Goal: Obtain resource: Download file/media

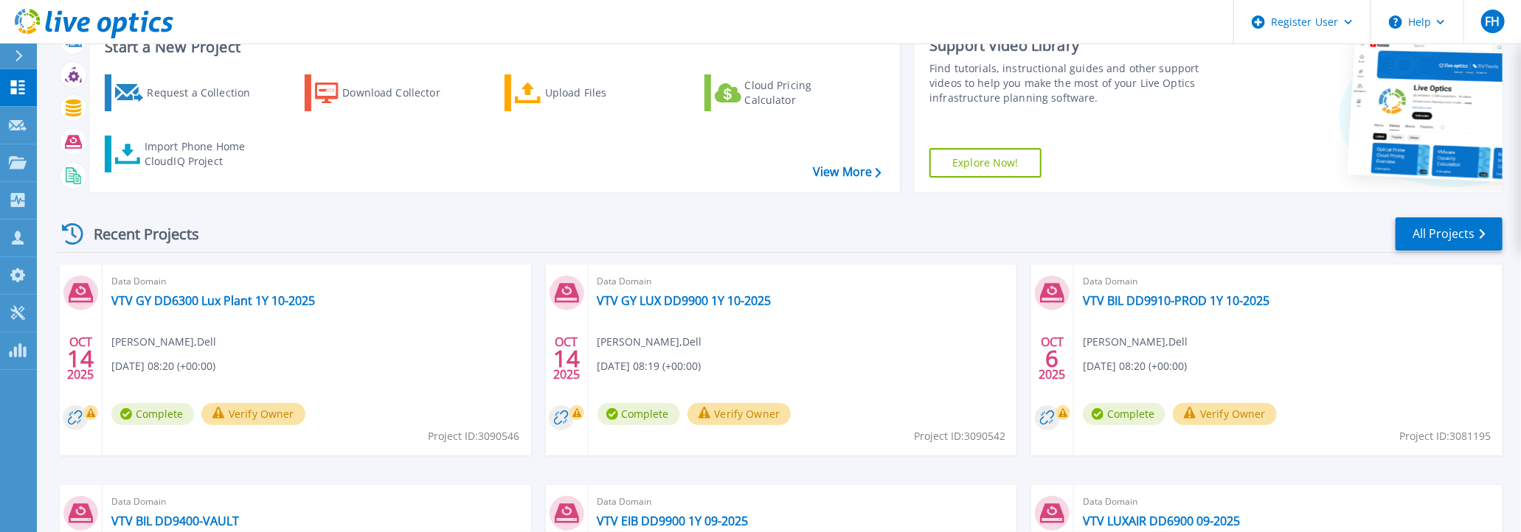
scroll to position [73, 0]
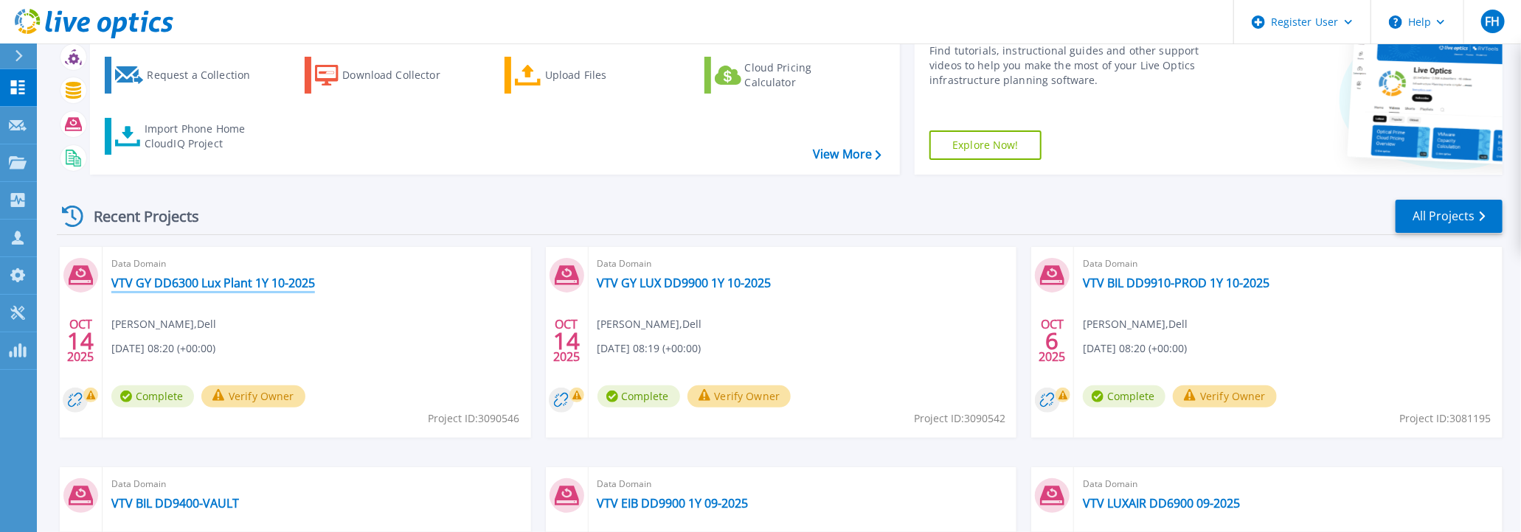
click at [202, 286] on link "VTV GY DD6300 Lux Plant 1Y 10-2025" at bounding box center [213, 283] width 204 height 15
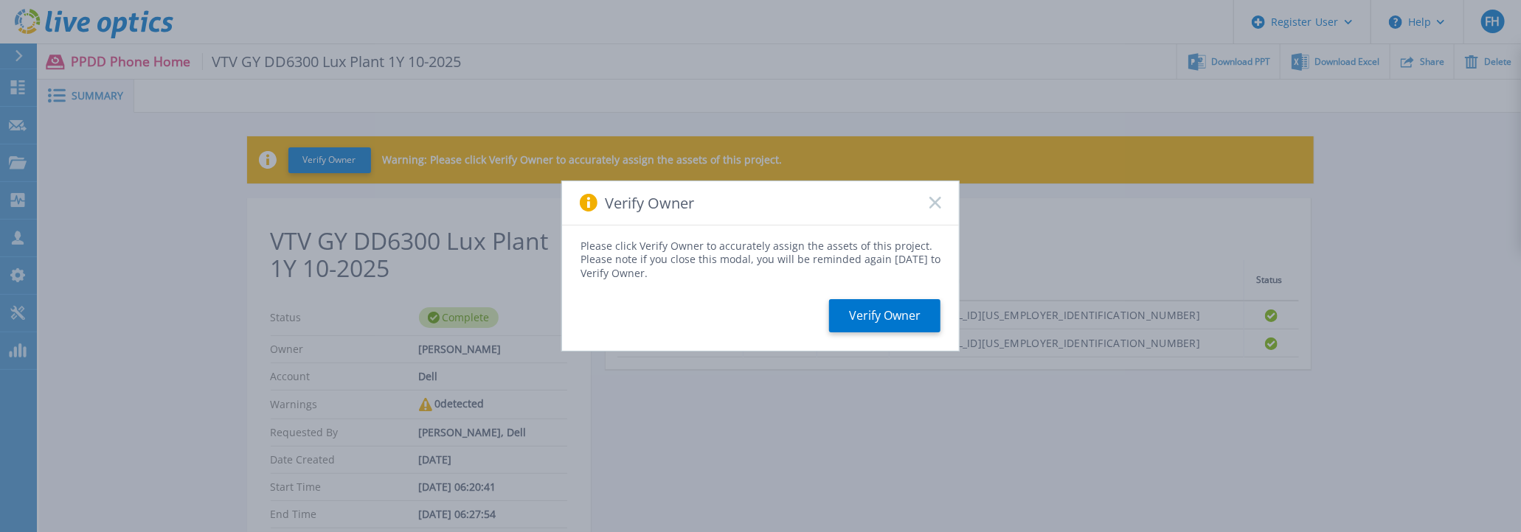
click at [932, 201] on rect at bounding box center [934, 203] width 13 height 13
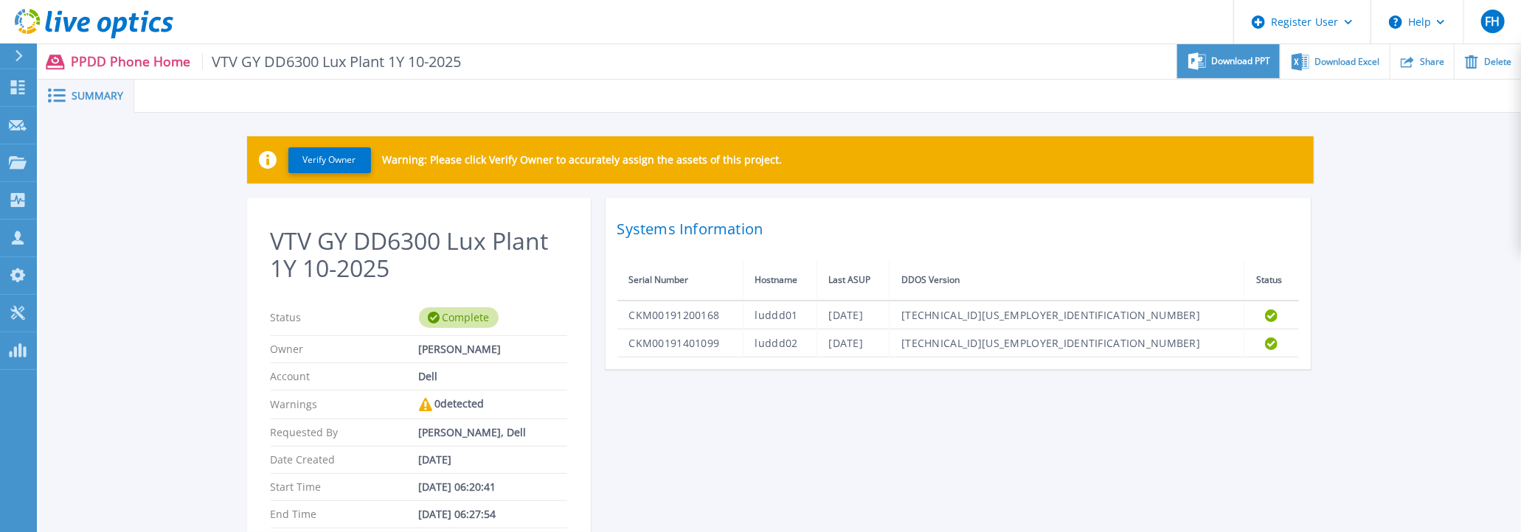
click at [1240, 57] on span "Download PPT" at bounding box center [1241, 61] width 59 height 9
click at [1407, 222] on div "Verify Owner Warning: Please click Verify Owner to accurately assign the assets…" at bounding box center [779, 380] width 1481 height 535
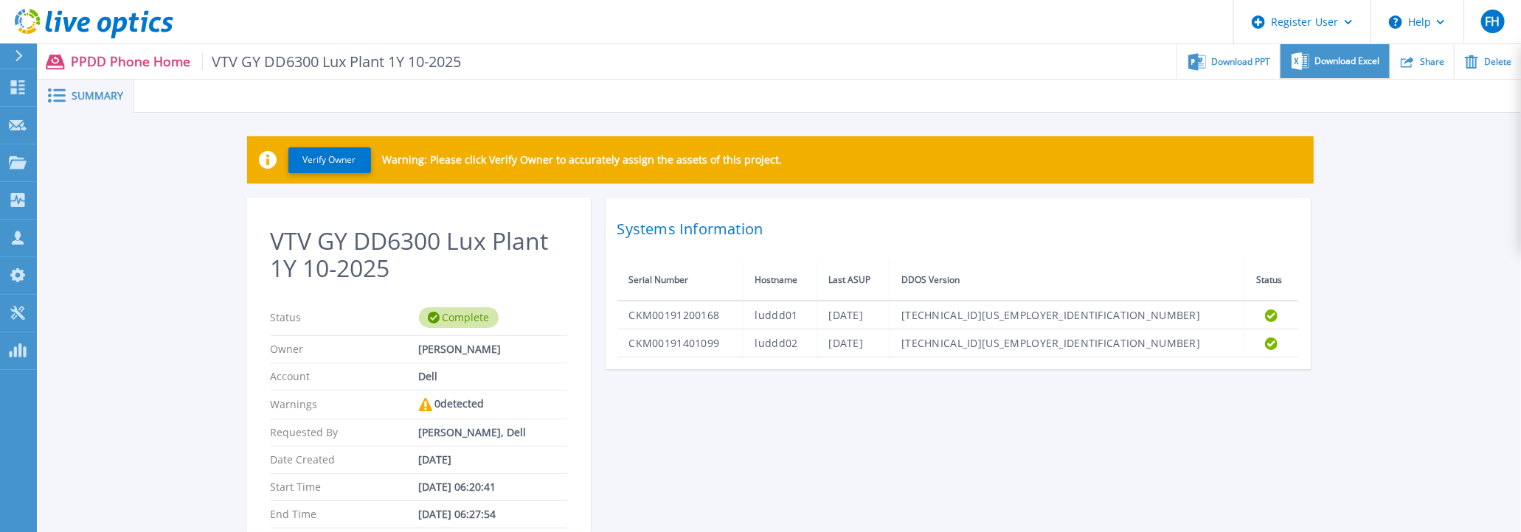
click at [1340, 61] on span "Download Excel" at bounding box center [1347, 61] width 65 height 9
click at [16, 55] on icon at bounding box center [19, 56] width 8 height 12
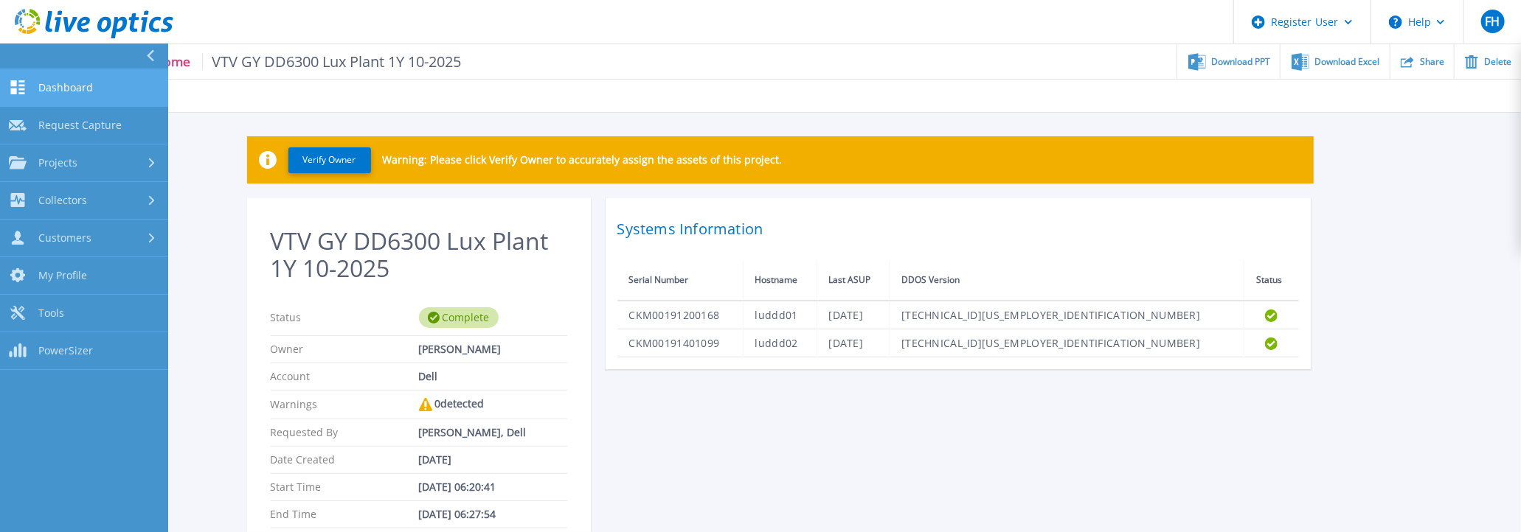
click at [38, 91] on span "Dashboard" at bounding box center [65, 87] width 55 height 13
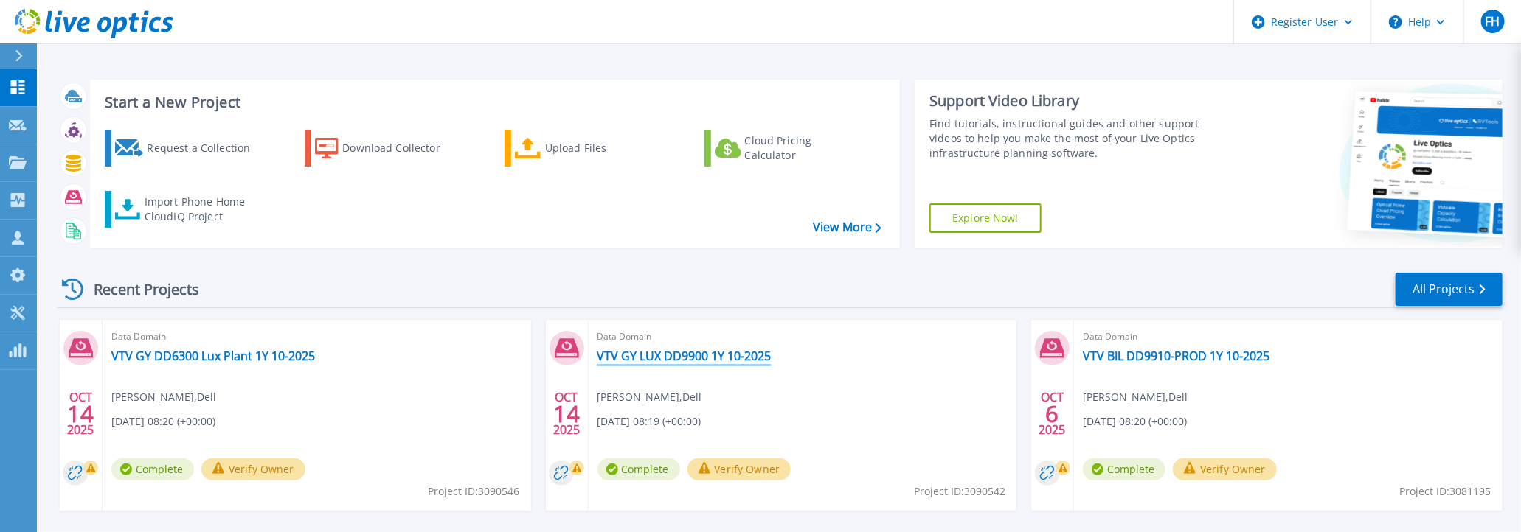
click at [716, 358] on link "VTV GY LUX DD9900 1Y 10-2025" at bounding box center [684, 356] width 174 height 15
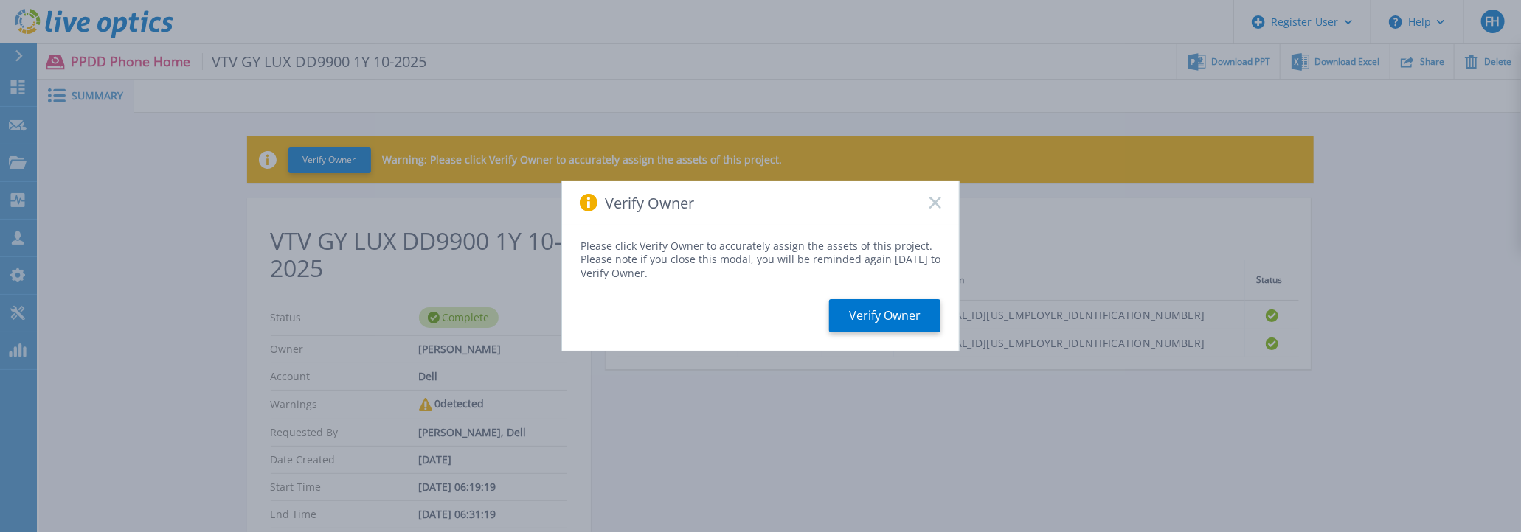
click at [935, 202] on rect at bounding box center [934, 203] width 13 height 13
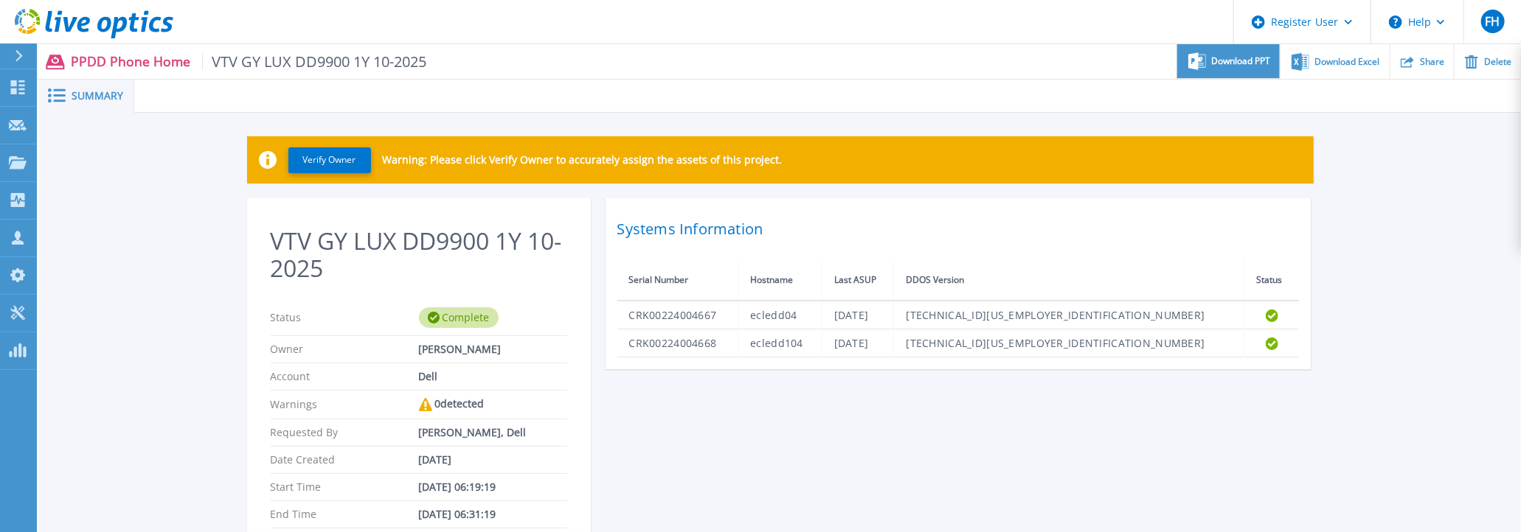
click at [1248, 57] on span "Download PPT" at bounding box center [1241, 61] width 59 height 9
click at [1498, 183] on div "Verify Owner Warning: Please click Verify Owner to accurately assign the assets…" at bounding box center [779, 380] width 1481 height 535
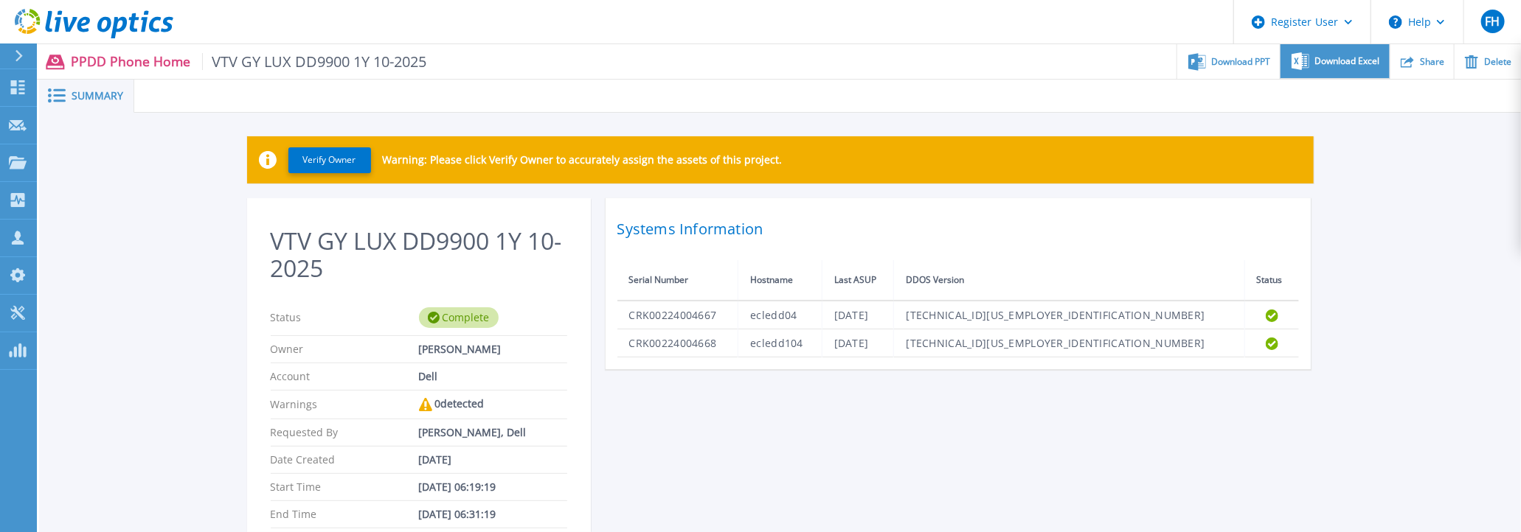
click at [1348, 57] on span "Download Excel" at bounding box center [1347, 61] width 65 height 9
